Goal: Navigation & Orientation: Find specific page/section

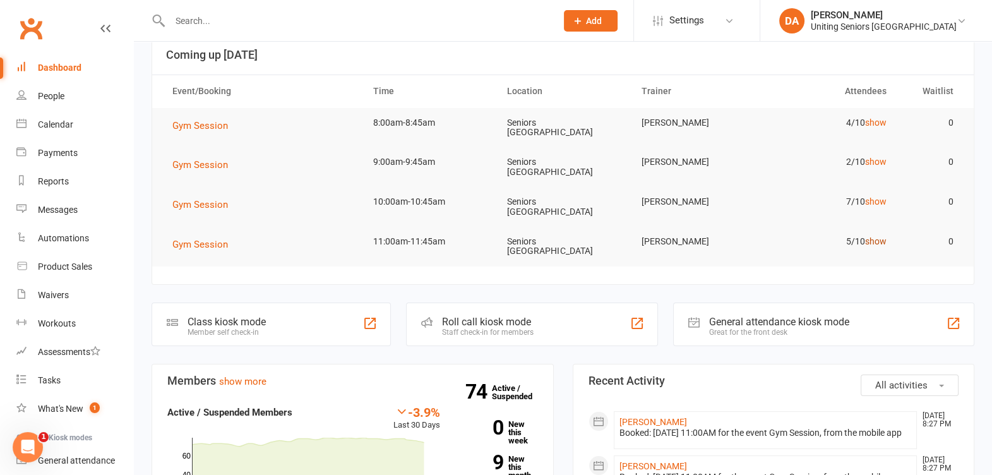
click at [878, 236] on link "show" at bounding box center [875, 241] width 21 height 10
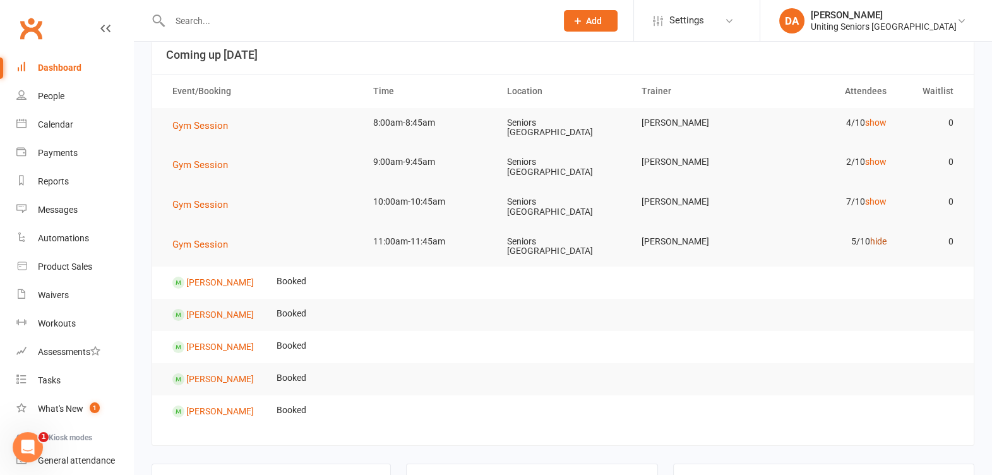
click at [878, 236] on link "hide" at bounding box center [878, 241] width 16 height 10
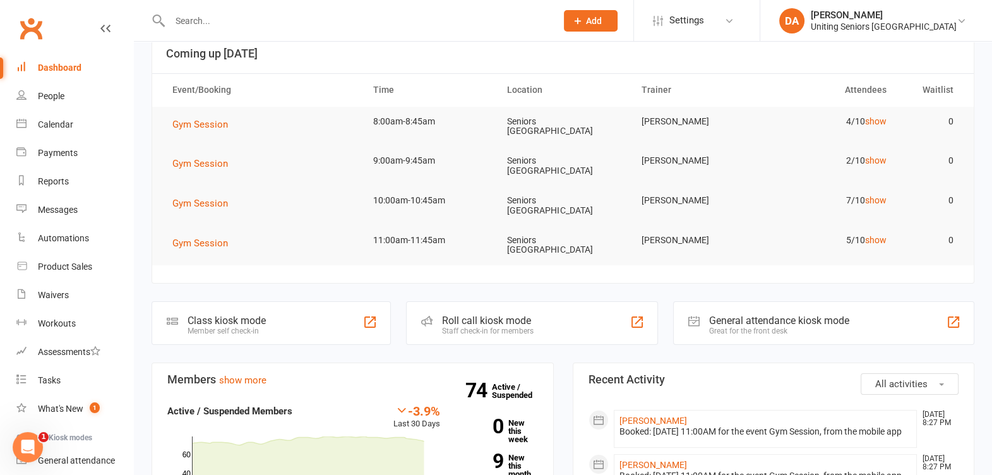
scroll to position [78, 0]
click at [873, 196] on link "show" at bounding box center [875, 201] width 21 height 10
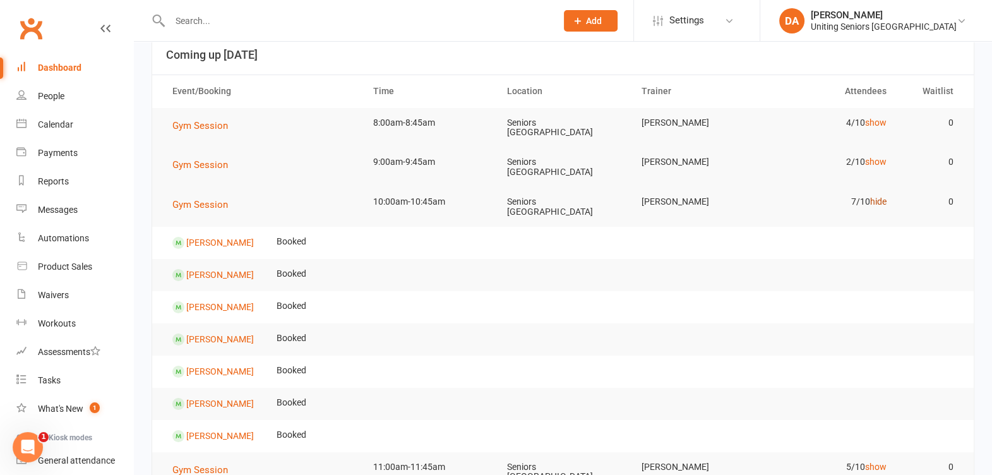
click at [874, 196] on link "hide" at bounding box center [878, 201] width 16 height 10
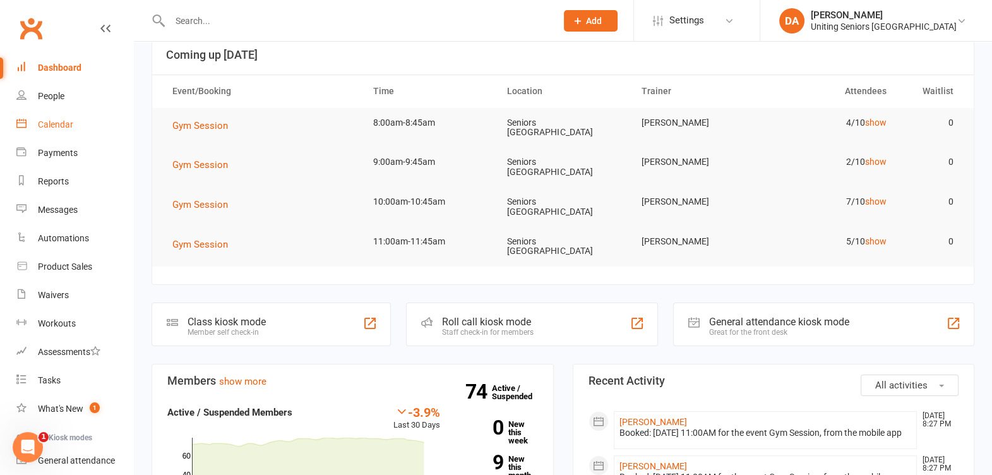
click at [33, 126] on link "Calendar" at bounding box center [74, 124] width 117 height 28
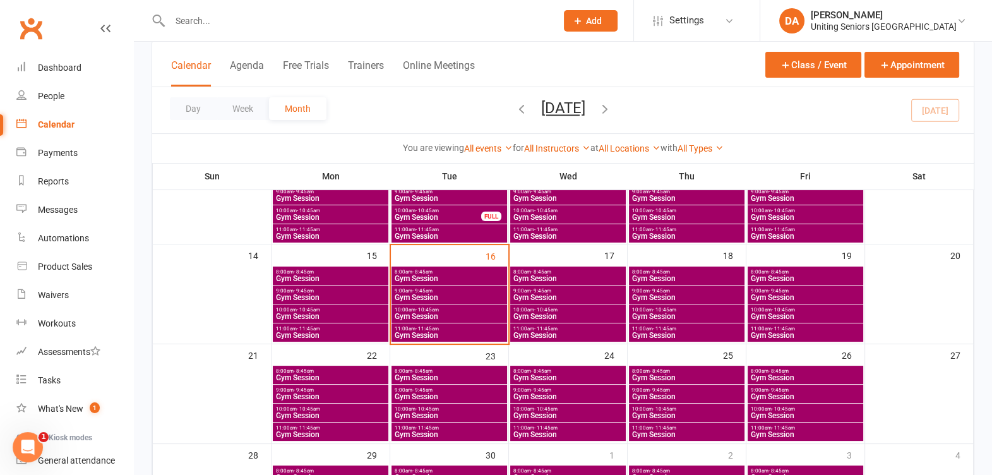
scroll to position [237, 0]
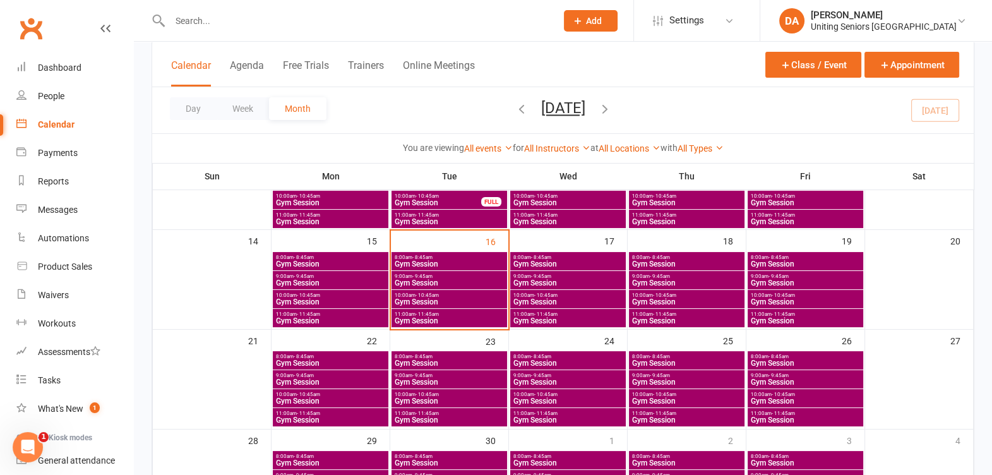
click at [670, 311] on span "- 11:45am" at bounding box center [664, 314] width 23 height 6
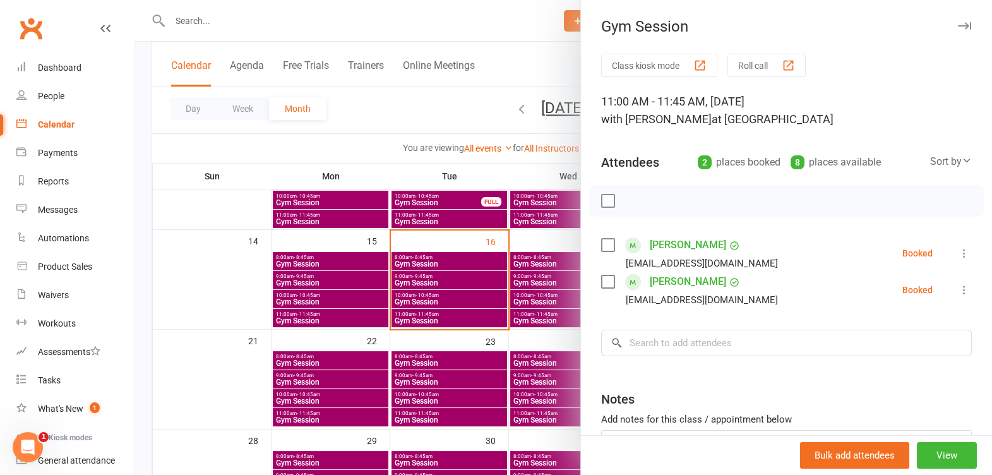
click at [956, 19] on button "button" at bounding box center [963, 25] width 15 height 15
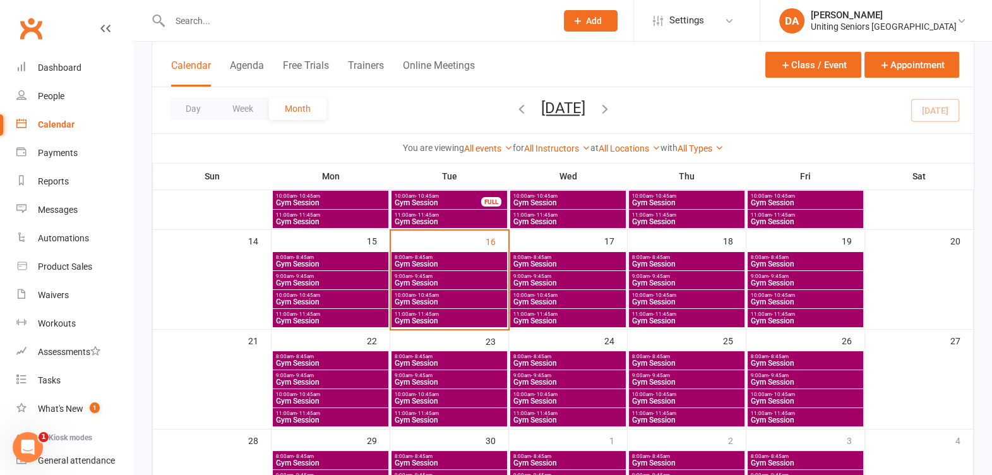
click at [784, 315] on span "- 11:45am" at bounding box center [782, 314] width 23 height 6
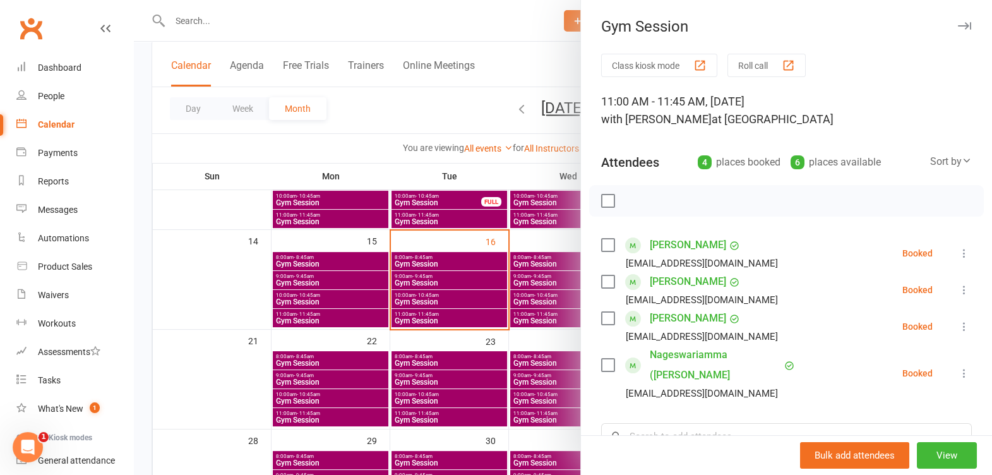
click at [956, 19] on button "button" at bounding box center [963, 25] width 15 height 15
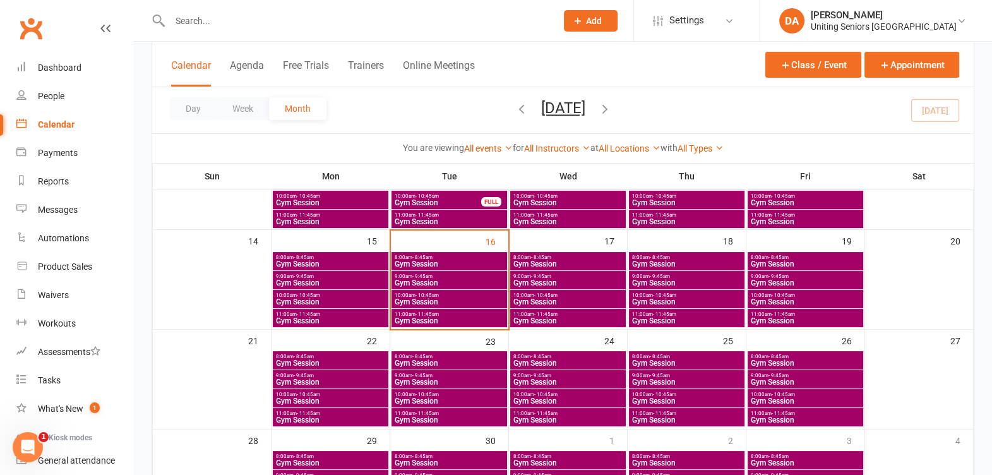
click at [559, 318] on span "Gym Session" at bounding box center [568, 321] width 110 height 8
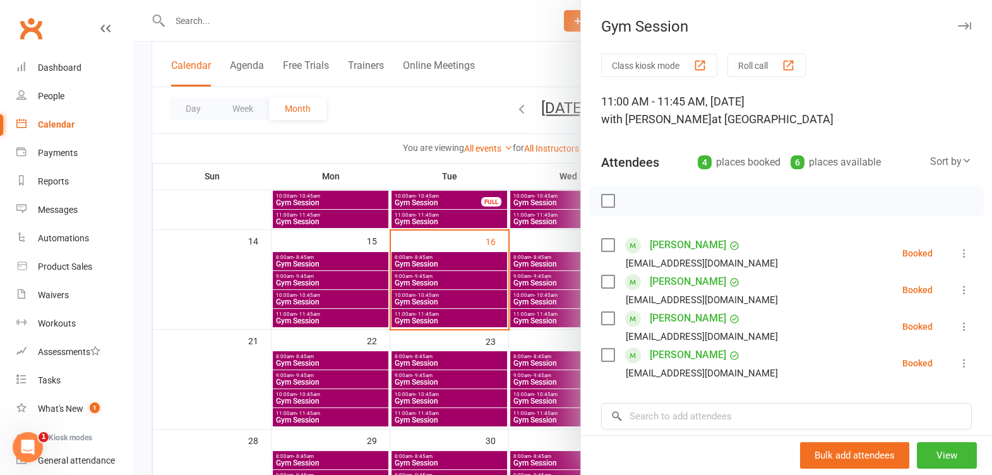
click at [956, 21] on button "button" at bounding box center [963, 25] width 15 height 15
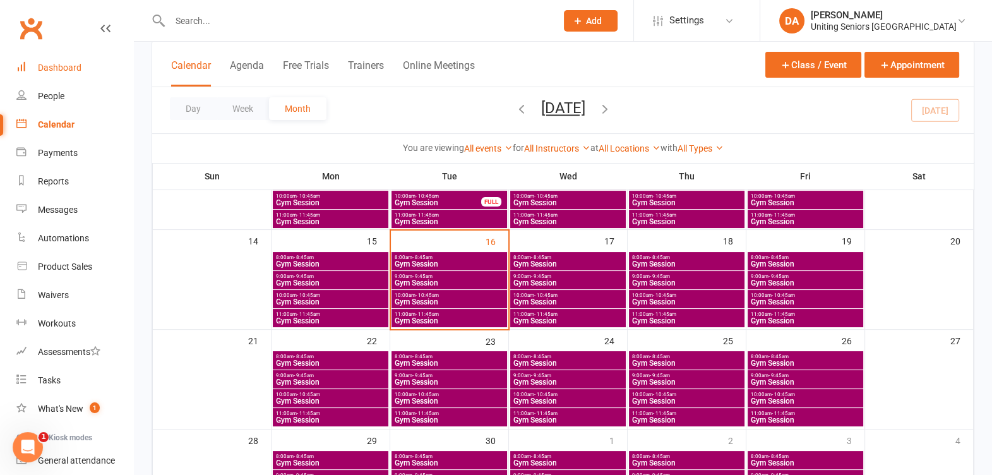
click at [68, 69] on div "Dashboard" at bounding box center [60, 67] width 44 height 10
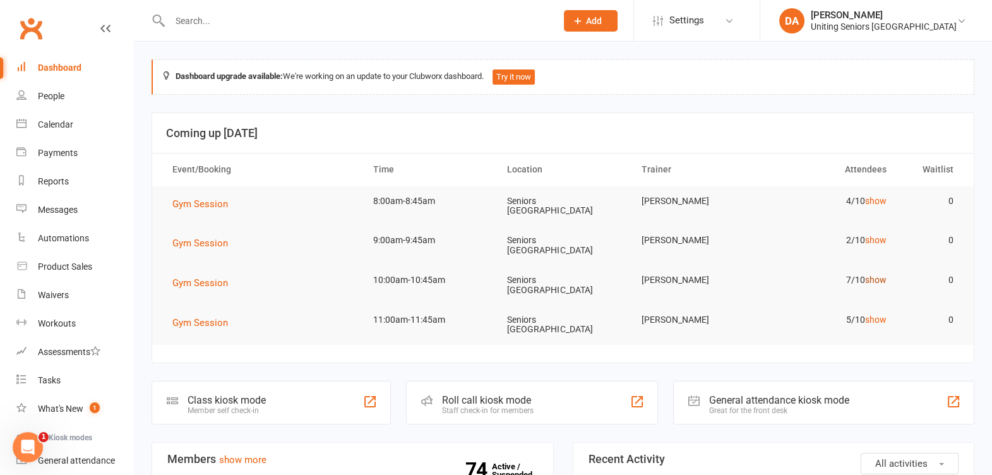
click at [876, 275] on link "show" at bounding box center [875, 280] width 21 height 10
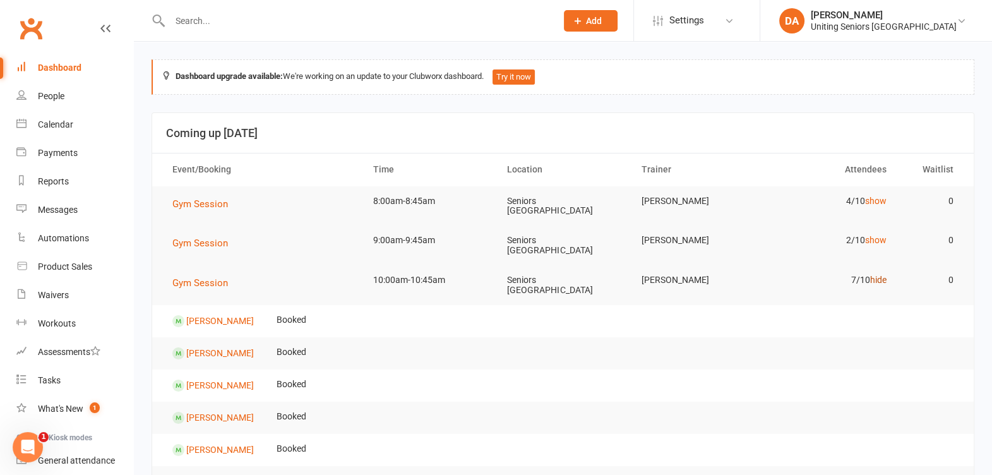
click at [876, 275] on link "hide" at bounding box center [878, 280] width 16 height 10
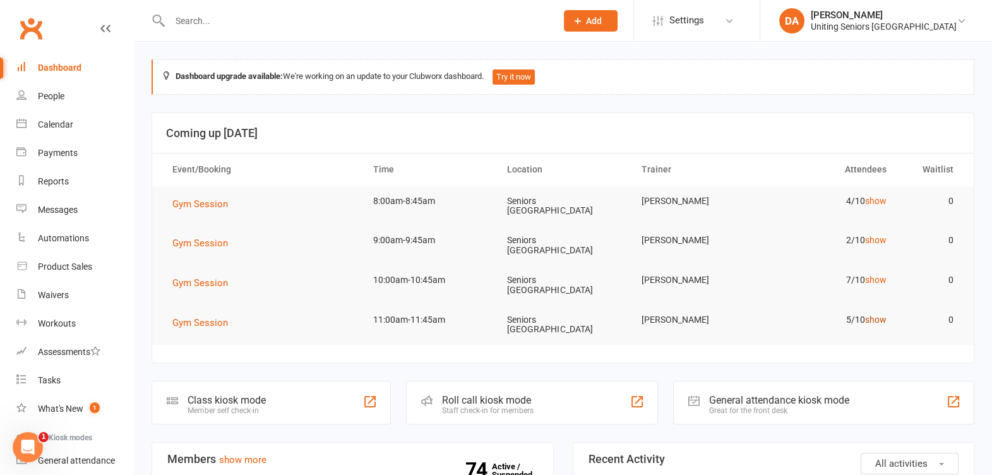
click at [868, 314] on link "show" at bounding box center [875, 319] width 21 height 10
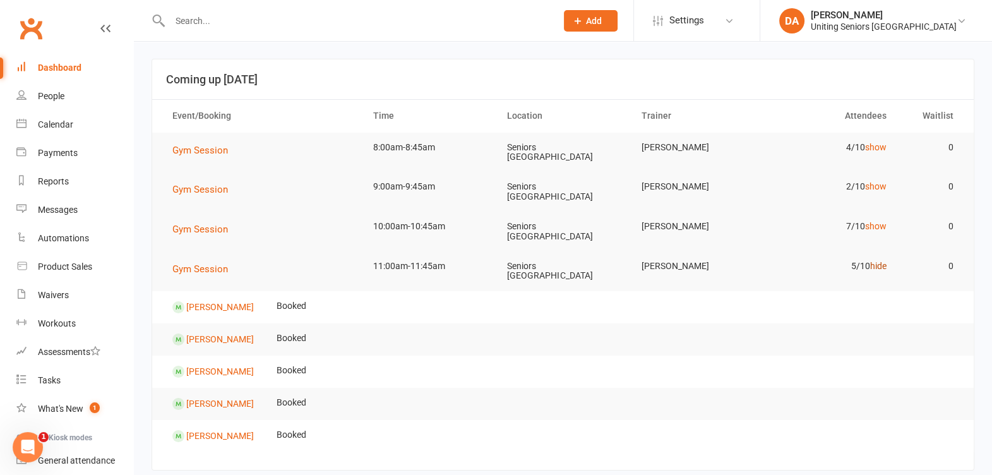
scroll to position [78, 0]
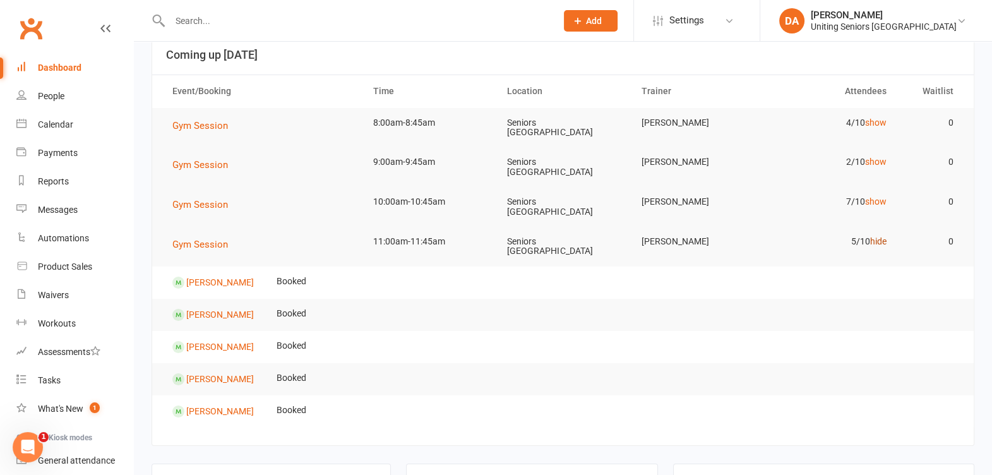
click at [880, 236] on link "hide" at bounding box center [878, 241] width 16 height 10
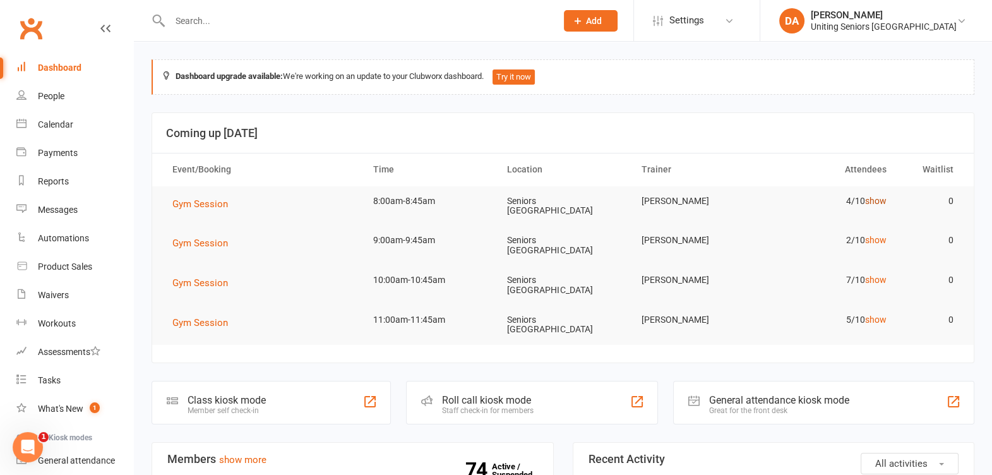
click at [873, 198] on link "show" at bounding box center [875, 201] width 21 height 10
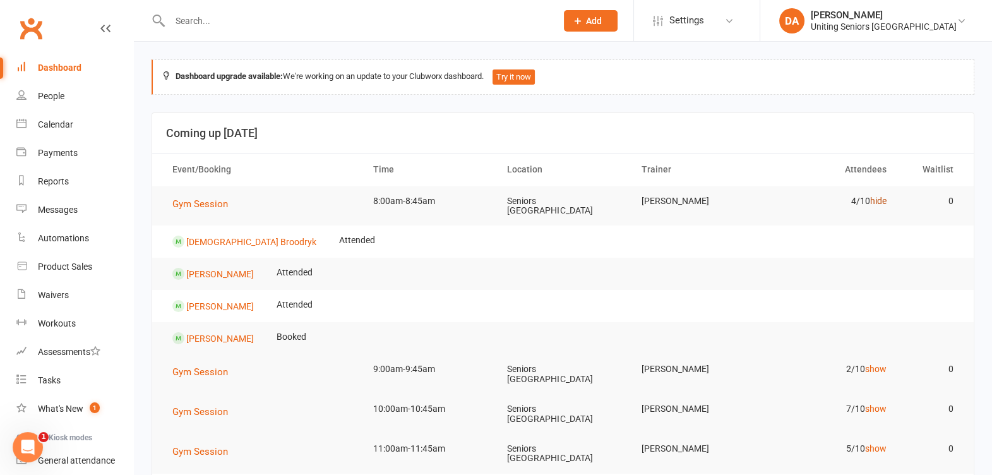
click at [874, 203] on link "hide" at bounding box center [878, 201] width 16 height 10
